Goal: Check status

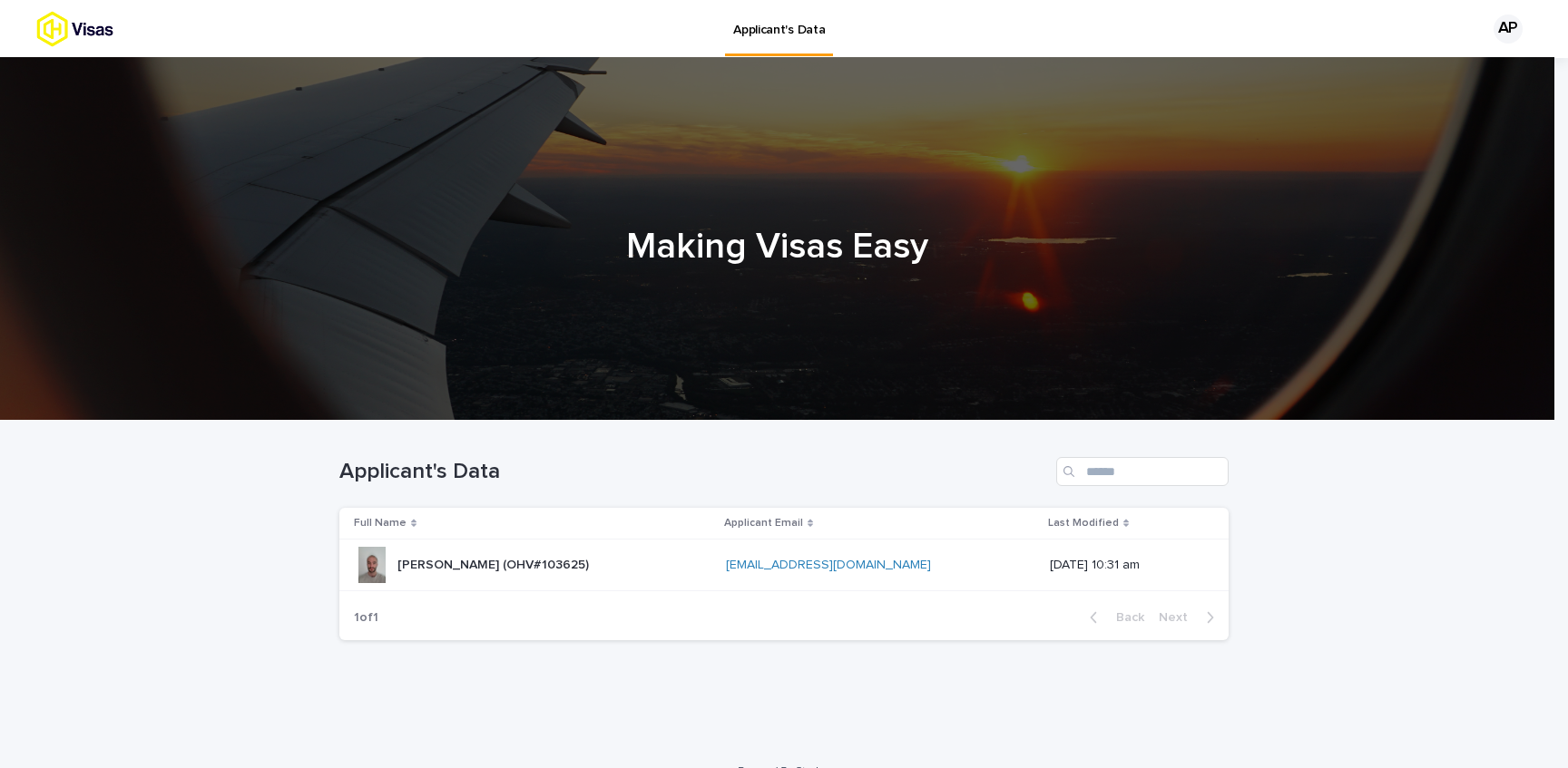
click at [622, 565] on div "[PERSON_NAME] (OHV#103625) [PERSON_NAME] (OHV#103625)" at bounding box center [532, 565] width 358 height 37
click at [561, 568] on p "[PERSON_NAME] (OHV#103625)" at bounding box center [495, 563] width 195 height 19
